Goal: Find contact information: Find contact information

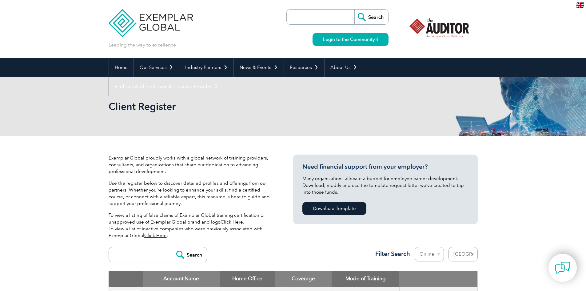
select select "[GEOGRAPHIC_DATA]"
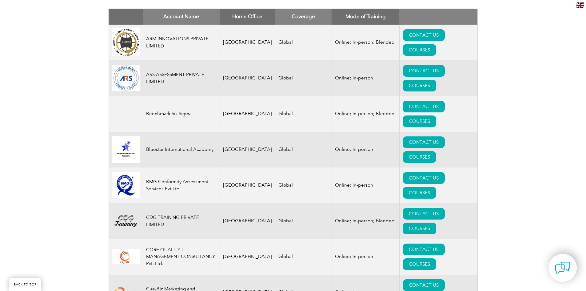
scroll to position [246, 0]
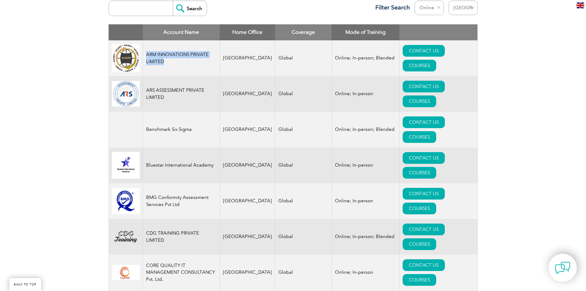
drag, startPoint x: 146, startPoint y: 53, endPoint x: 172, endPoint y: 59, distance: 27.2
click at [172, 59] on td "ARM INNOVATIONS PRIVATE LIMITED" at bounding box center [181, 58] width 77 height 36
click at [403, 54] on link "CONTACT US" at bounding box center [424, 51] width 42 height 12
click at [403, 117] on link "CONTACT US" at bounding box center [424, 122] width 42 height 12
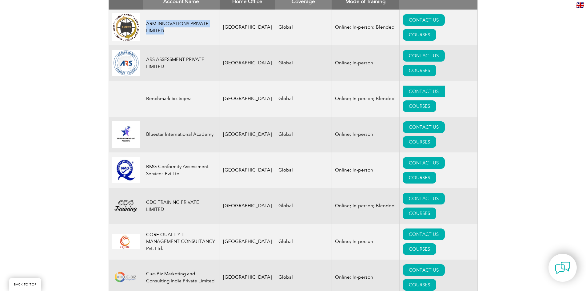
click at [403, 86] on link "CONTACT US" at bounding box center [424, 92] width 42 height 12
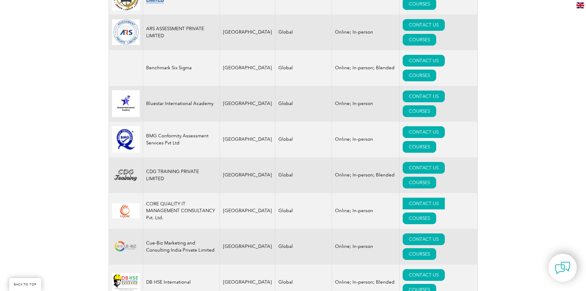
click at [403, 198] on link "CONTACT US" at bounding box center [424, 204] width 42 height 12
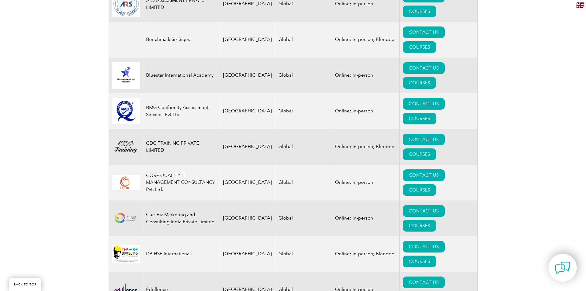
scroll to position [431, 0]
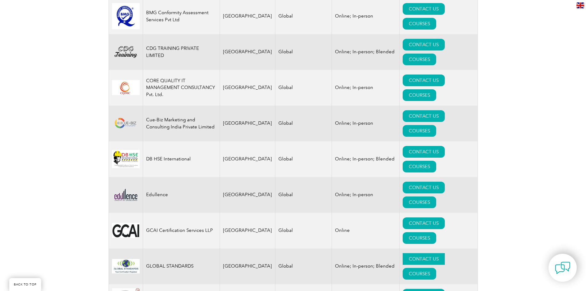
click at [403, 253] on link "CONTACT US" at bounding box center [424, 259] width 42 height 12
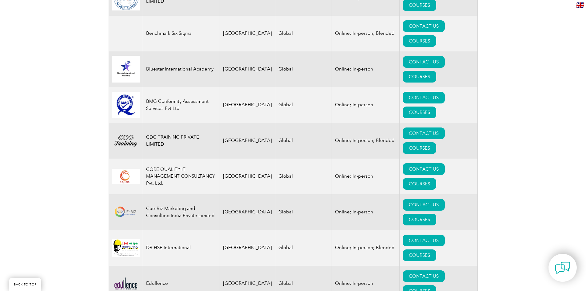
scroll to position [338, 0]
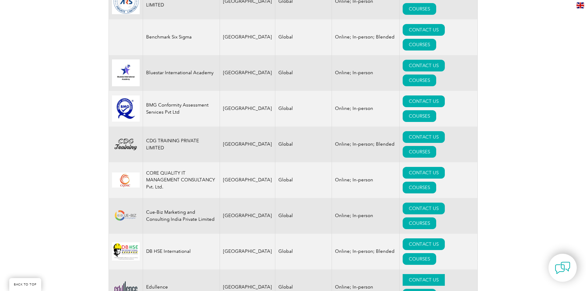
click at [403, 274] on link "CONTACT US" at bounding box center [424, 280] width 42 height 12
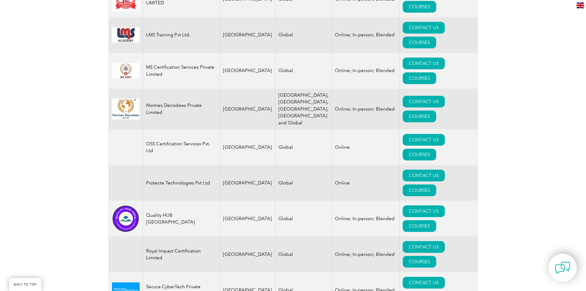
scroll to position [892, 0]
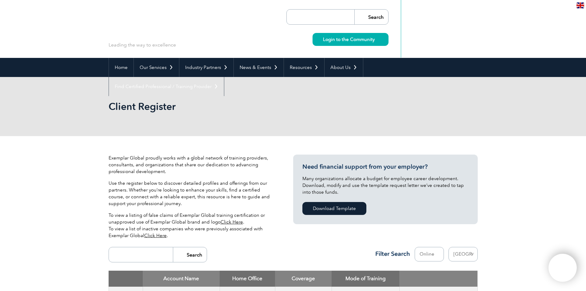
select select "[GEOGRAPHIC_DATA]"
